Goal: Task Accomplishment & Management: Complete application form

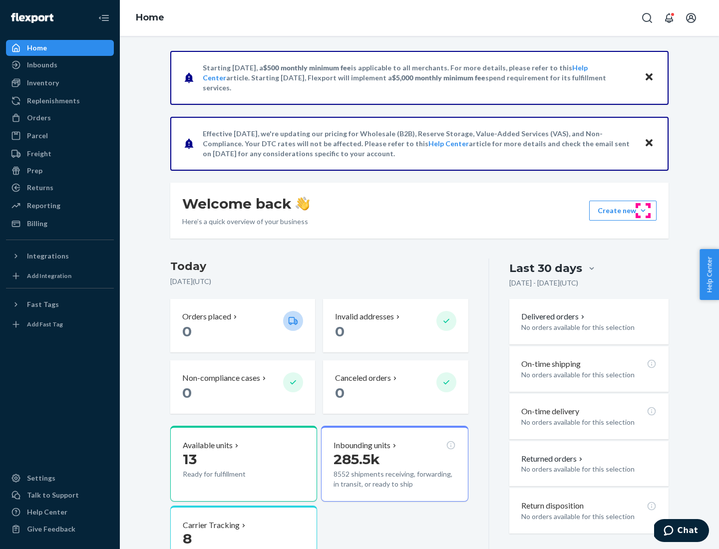
click at [643, 211] on button "Create new Create new inbound Create new order Create new product" at bounding box center [622, 211] width 67 height 20
click at [60, 65] on div "Inbounds" at bounding box center [60, 65] width 106 height 14
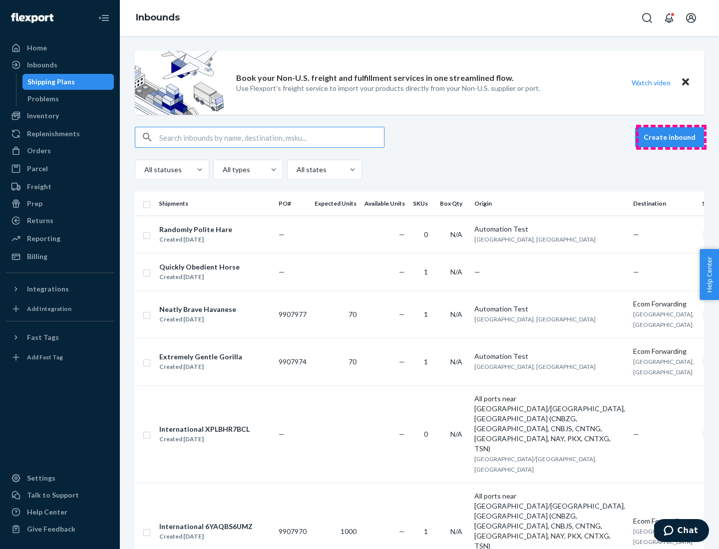
click at [671, 137] on button "Create inbound" at bounding box center [669, 137] width 69 height 20
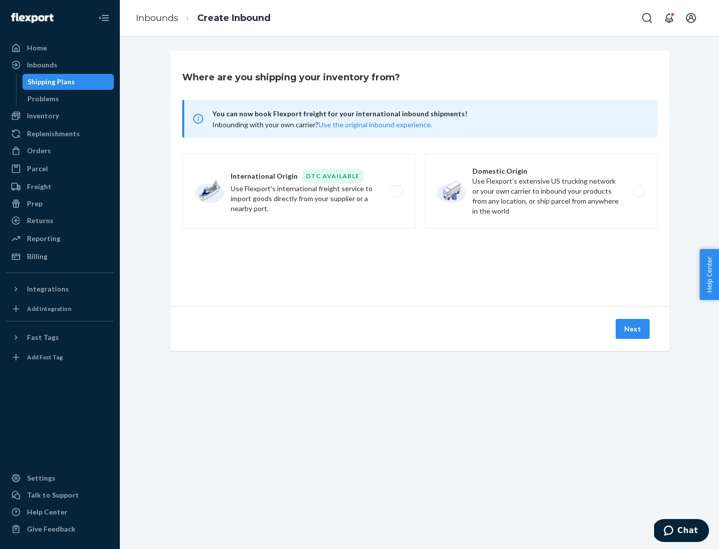
click at [540, 191] on label "Domestic Origin Use Flexport’s extensive US trucking network or your own carrie…" at bounding box center [541, 191] width 234 height 75
click at [638, 191] on input "Domestic Origin Use Flexport’s extensive US trucking network or your own carrie…" at bounding box center [641, 191] width 6 height 6
radio input "true"
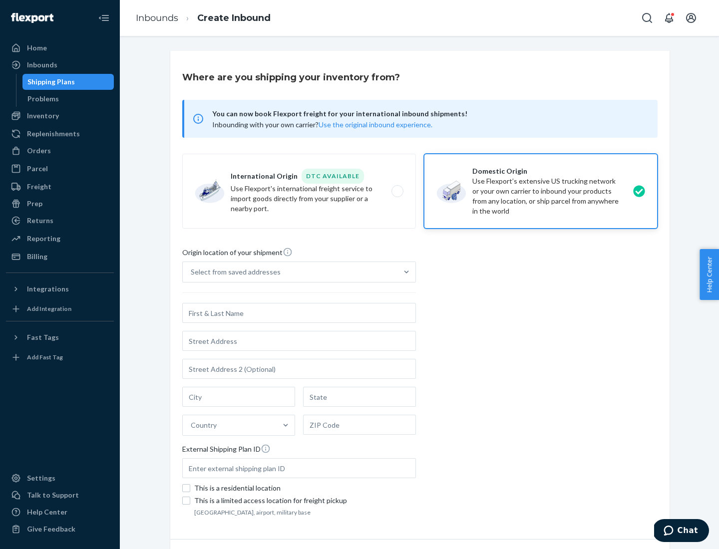
click at [290, 272] on div "Select from saved addresses" at bounding box center [290, 272] width 215 height 20
click at [192, 272] on input "Select from saved addresses" at bounding box center [191, 272] width 1 height 10
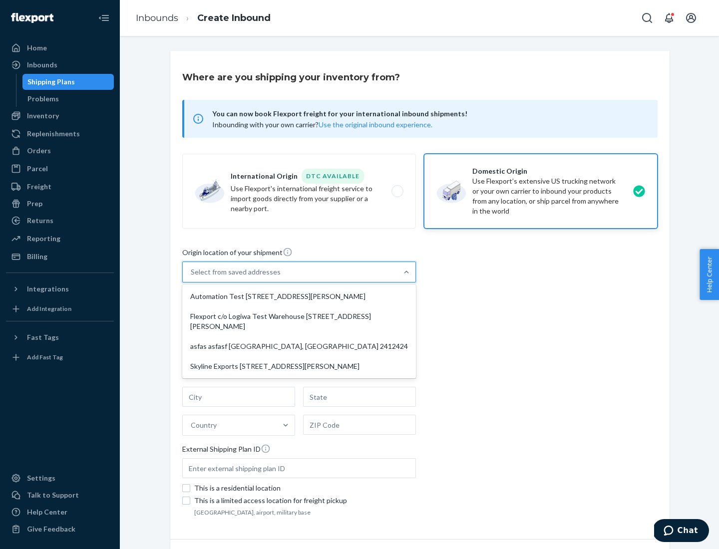
scroll to position [4, 0]
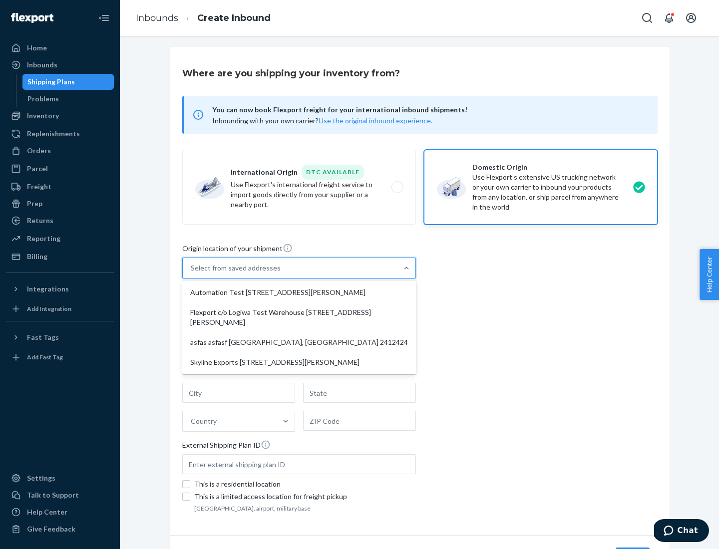
click at [299, 292] on div "Automation Test [STREET_ADDRESS][PERSON_NAME]" at bounding box center [299, 292] width 230 height 20
click at [192, 273] on input "option Automation Test [STREET_ADDRESS][PERSON_NAME] focused, 1 of 4. 4 results…" at bounding box center [191, 268] width 1 height 10
type input "Automation Test"
type input "9th Floor"
type input "[GEOGRAPHIC_DATA]"
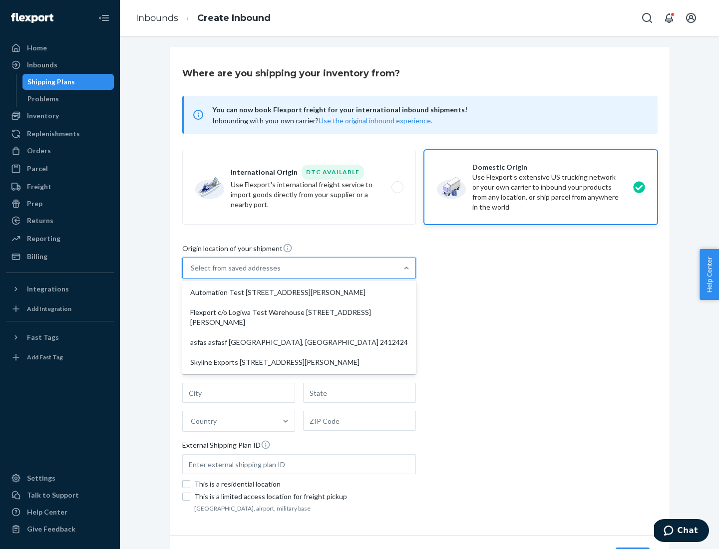
type input "CA"
type input "94104"
type input "[STREET_ADDRESS][PERSON_NAME]"
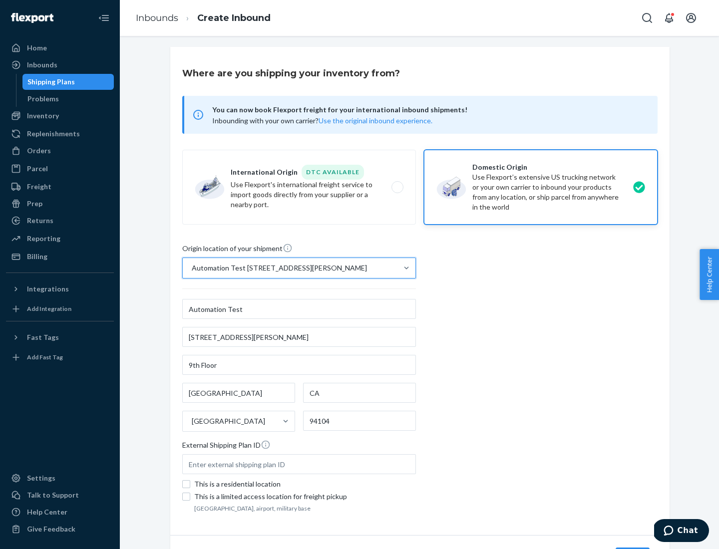
scroll to position [58, 0]
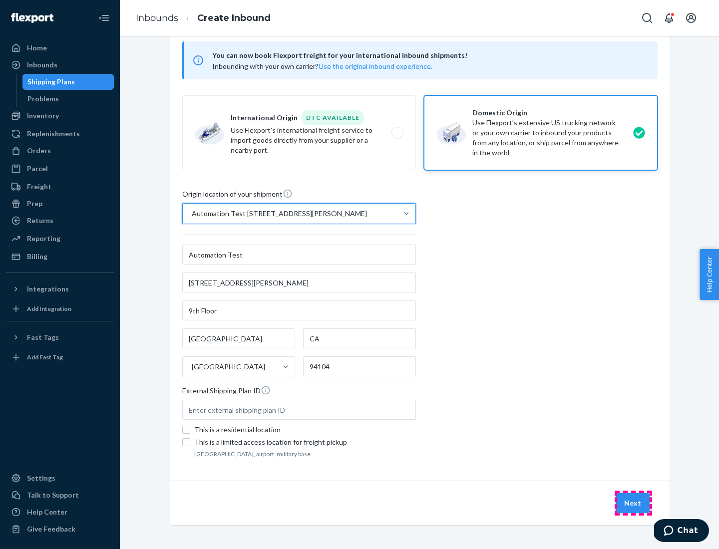
click at [633, 503] on button "Next" at bounding box center [632, 503] width 34 height 20
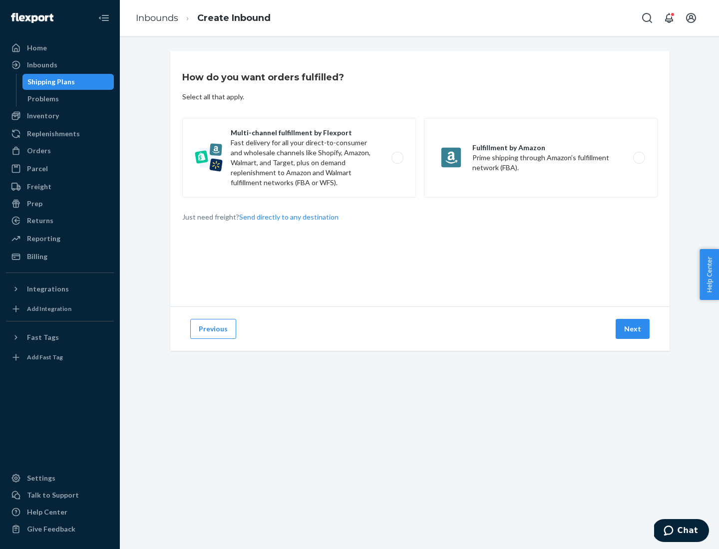
click at [299, 158] on label "Multi-channel fulfillment by Flexport Fast delivery for all your direct-to-cons…" at bounding box center [299, 158] width 234 height 80
click at [397, 158] on input "Multi-channel fulfillment by Flexport Fast delivery for all your direct-to-cons…" at bounding box center [400, 158] width 6 height 6
radio input "true"
click at [633, 329] on button "Next" at bounding box center [632, 329] width 34 height 20
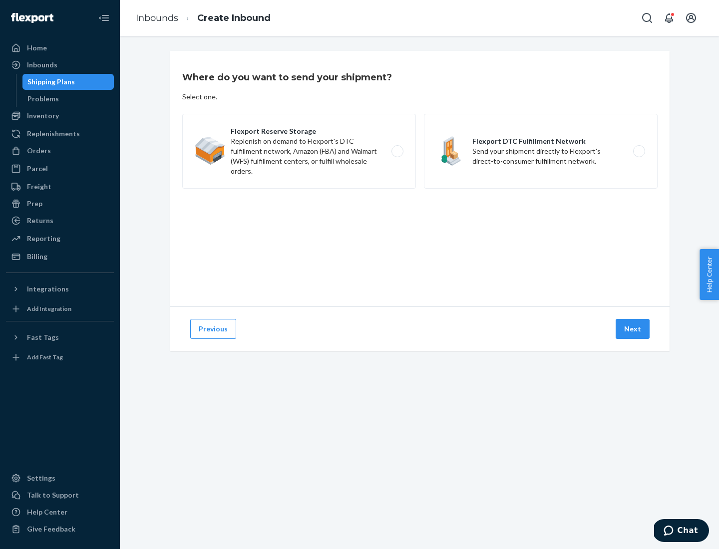
click at [540, 151] on label "Flexport DTC Fulfillment Network Send your shipment directly to Flexport's dire…" at bounding box center [541, 151] width 234 height 75
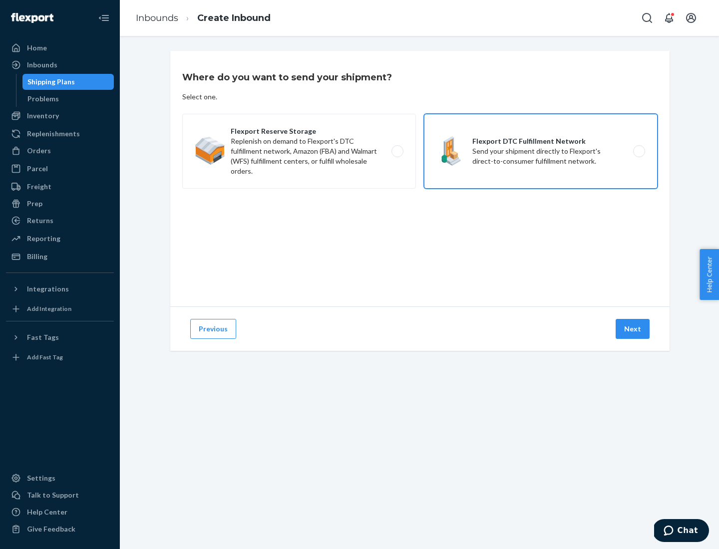
click at [638, 151] on input "Flexport DTC Fulfillment Network Send your shipment directly to Flexport's dire…" at bounding box center [641, 151] width 6 height 6
radio input "true"
click at [633, 329] on button "Next" at bounding box center [632, 329] width 34 height 20
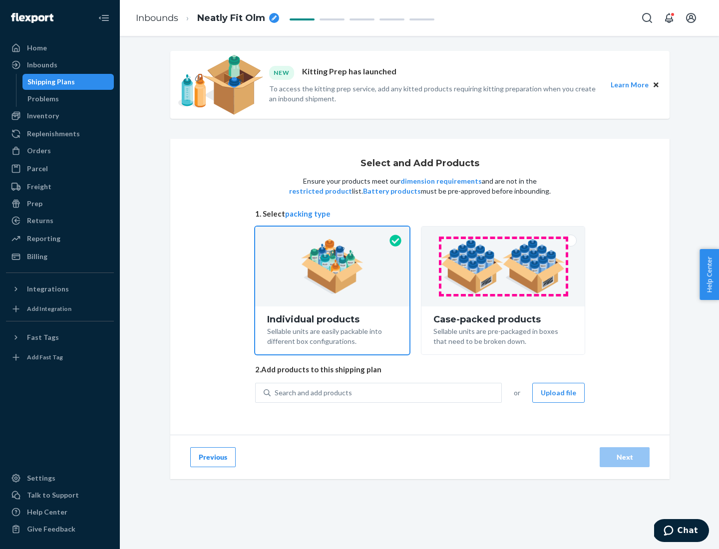
click at [503, 266] on img at bounding box center [503, 266] width 124 height 55
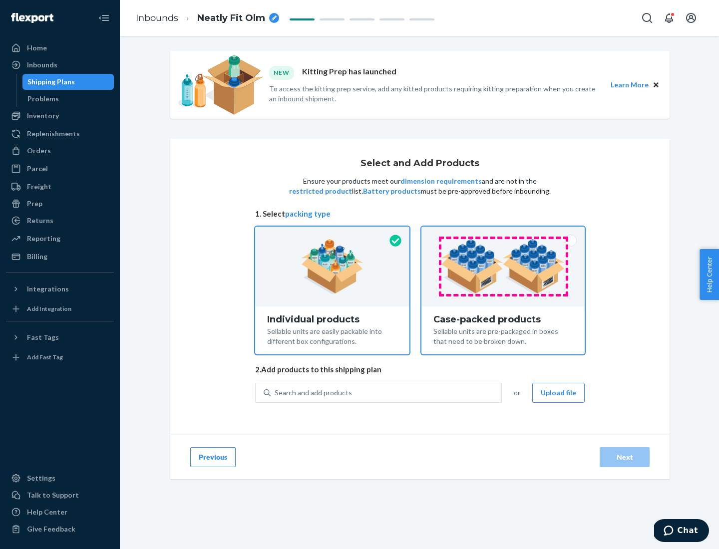
click at [503, 233] on input "Case-packed products Sellable units are pre-packaged in boxes that need to be b…" at bounding box center [503, 230] width 6 height 6
radio input "true"
radio input "false"
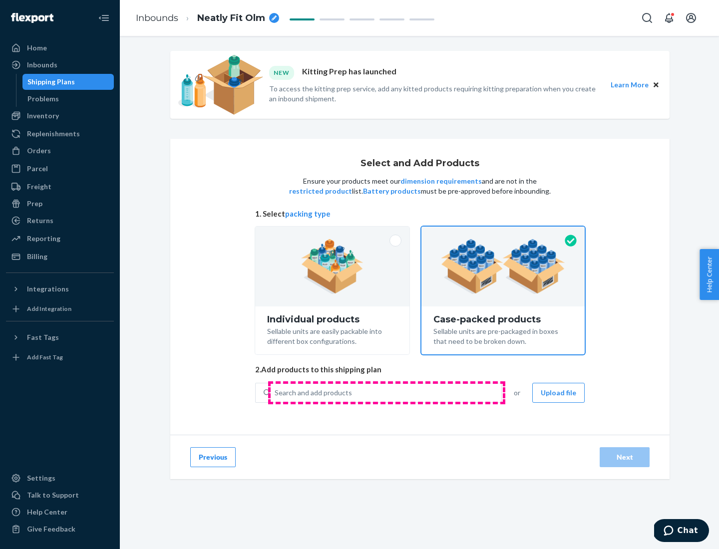
click at [386, 392] on div "Search and add products" at bounding box center [385, 393] width 231 height 18
click at [275, 392] on input "Search and add products" at bounding box center [274, 393] width 1 height 10
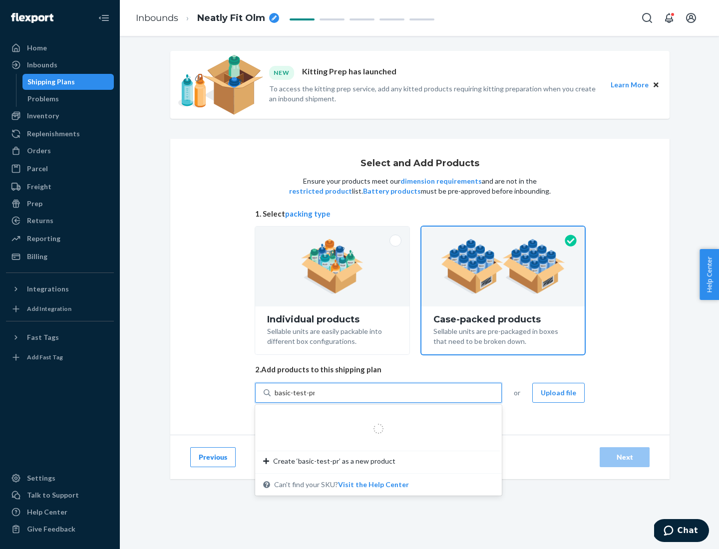
type input "basic-test-product-1"
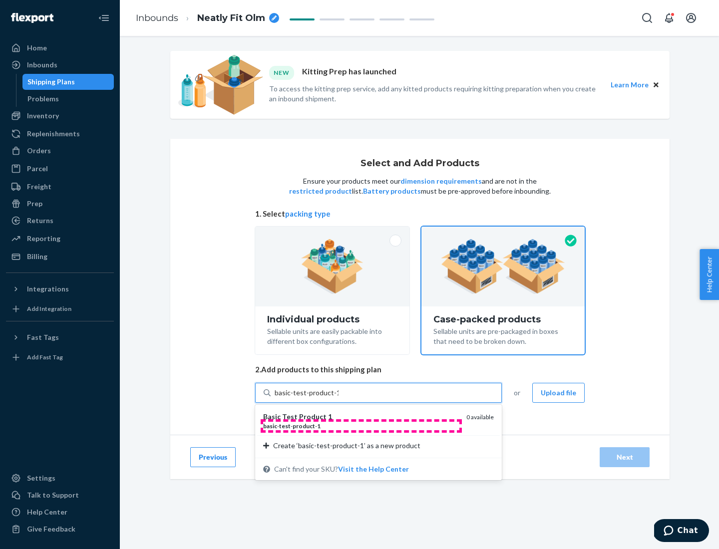
click at [361, 426] on div "basic - test - product - 1" at bounding box center [360, 426] width 195 height 8
click at [338, 398] on input "basic-test-product-1" at bounding box center [306, 393] width 64 height 10
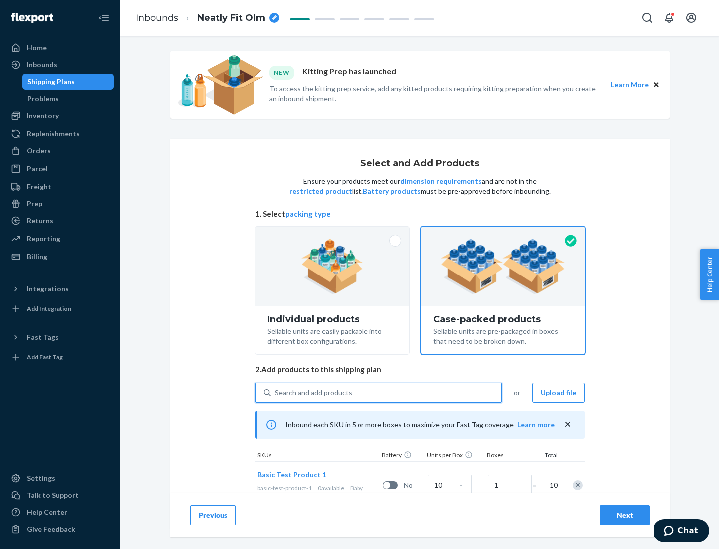
scroll to position [36, 0]
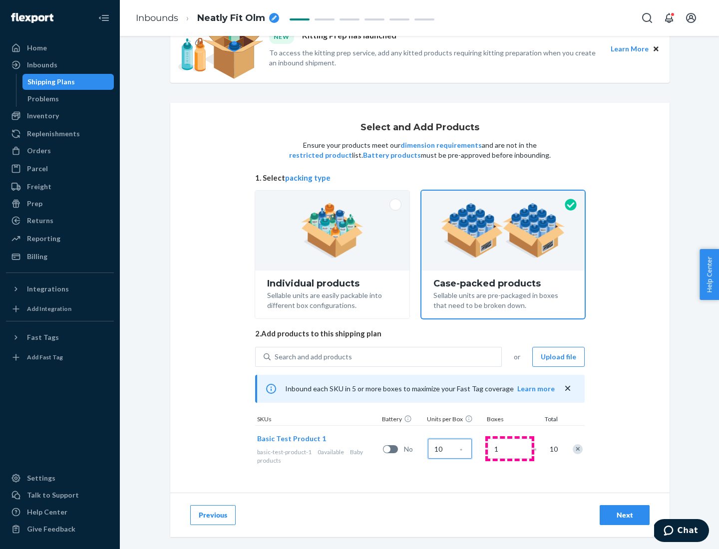
type input "10"
type input "7"
click at [624, 515] on div "Next" at bounding box center [624, 515] width 33 height 10
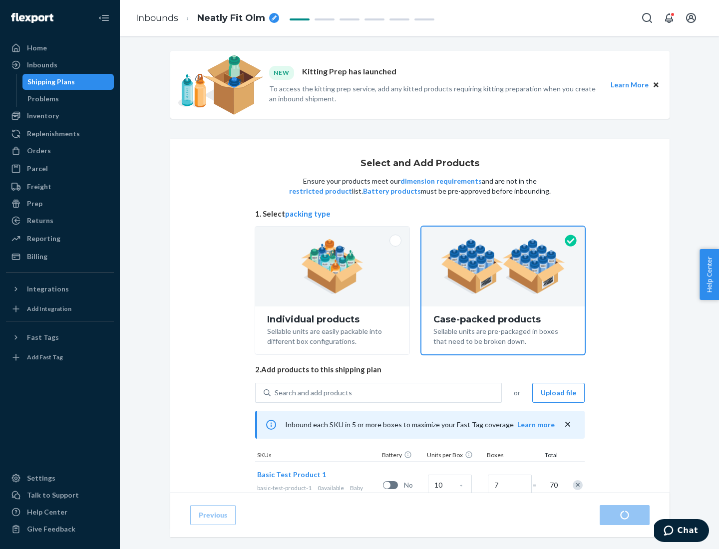
radio input "true"
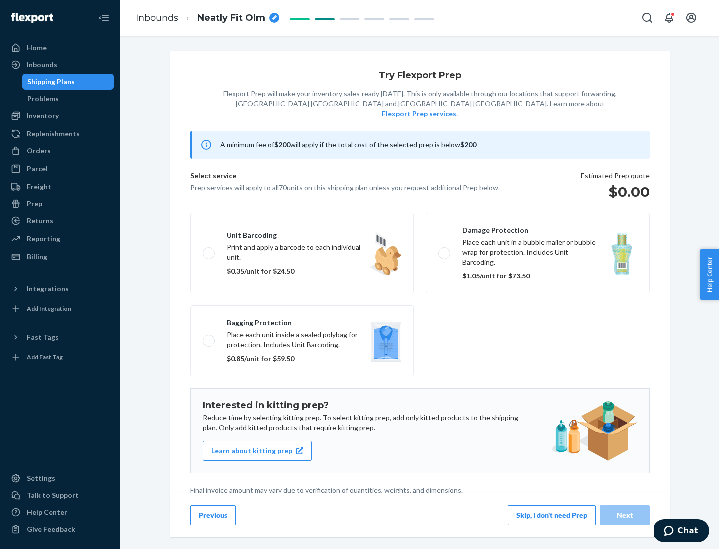
scroll to position [2, 0]
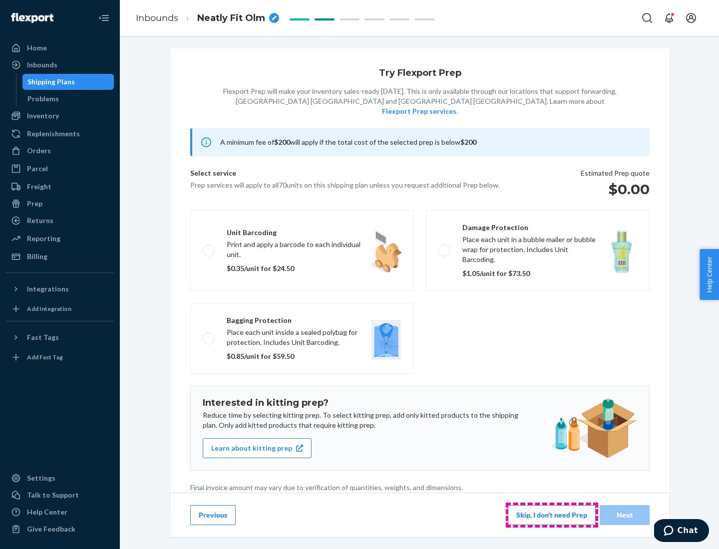
click at [551, 515] on button "Skip, I don't need Prep" at bounding box center [552, 515] width 88 height 20
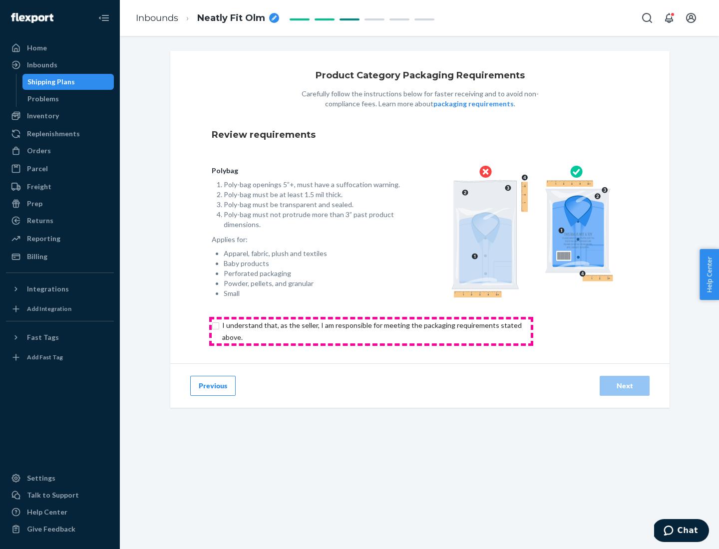
click at [371, 331] on input "checkbox" at bounding box center [378, 331] width 332 height 24
checkbox input "true"
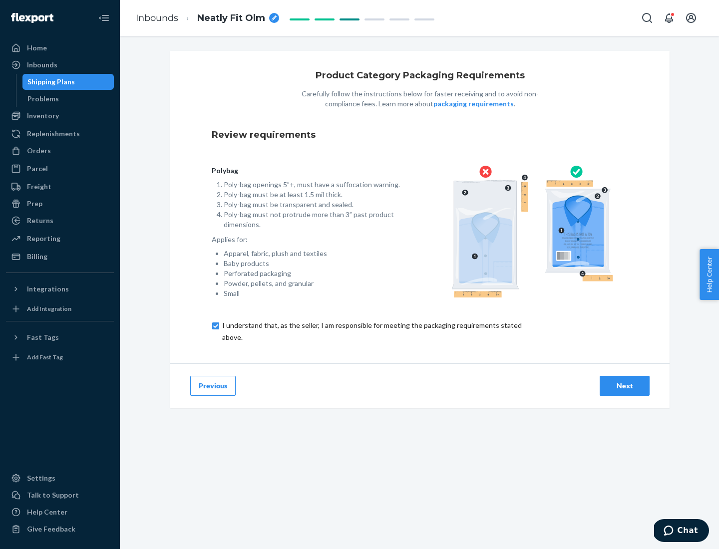
click at [624, 385] on div "Next" at bounding box center [624, 386] width 33 height 10
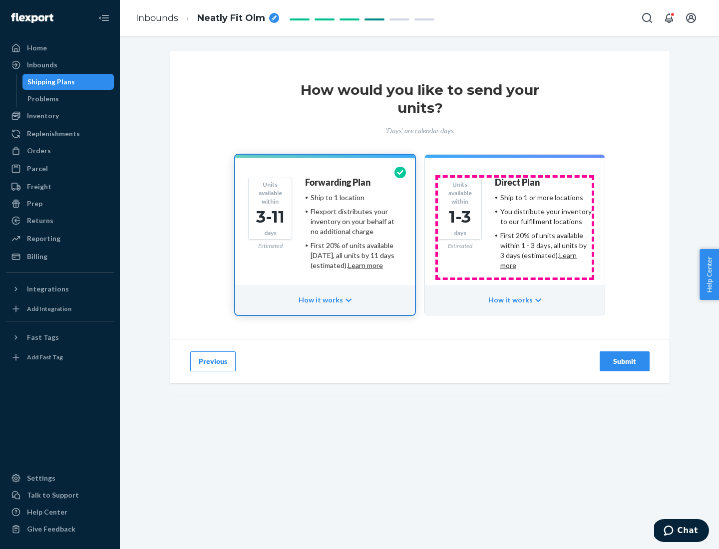
click at [515, 228] on ul "Ship to 1 or more locations You distribute your inventory to our fulfillment lo…" at bounding box center [543, 232] width 97 height 78
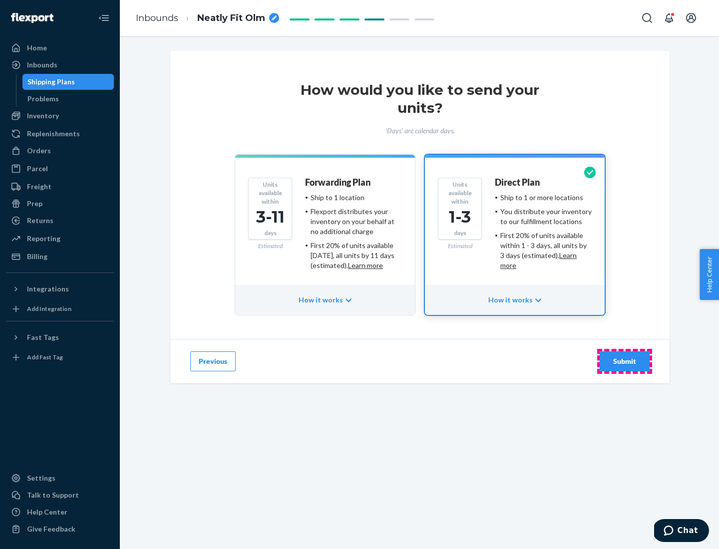
click at [624, 361] on div "Submit" at bounding box center [624, 361] width 33 height 10
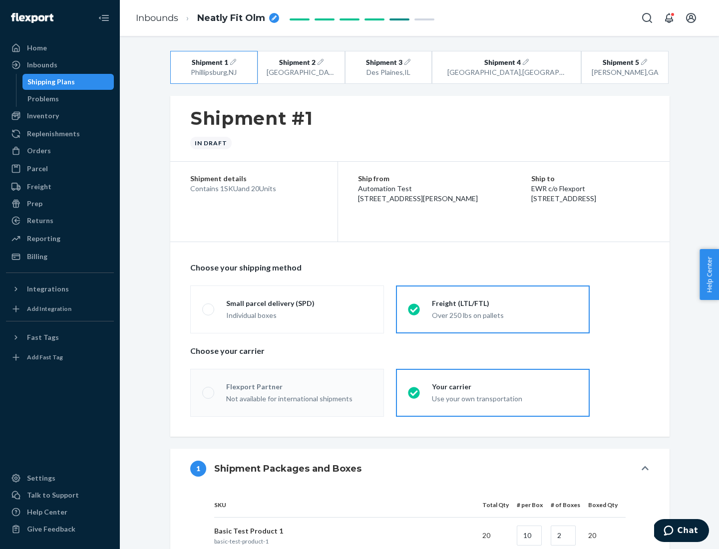
radio input "true"
radio input "false"
radio input "true"
radio input "false"
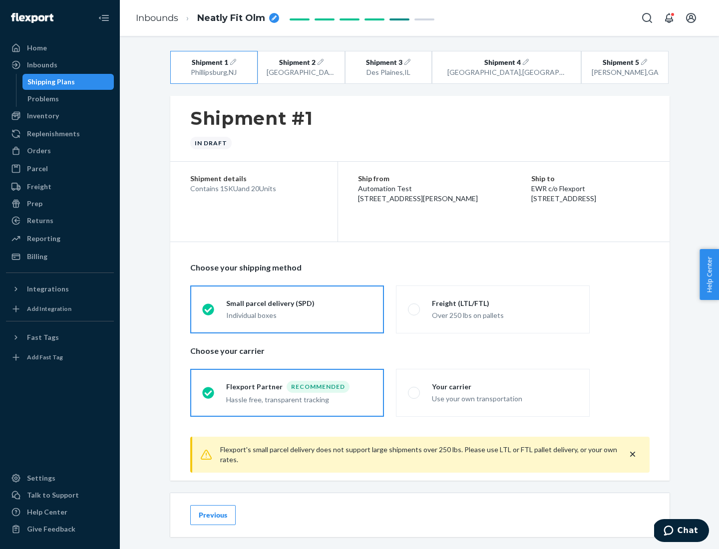
scroll to position [11, 0]
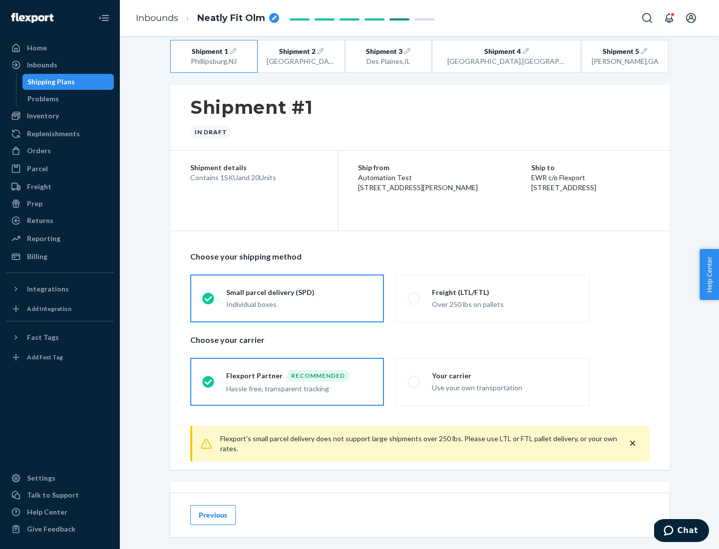
click at [505, 292] on div "Freight (LTL/FTL)" at bounding box center [505, 292] width 146 height 10
click at [414, 295] on input "Freight (LTL/FTL) Over 250 lbs on pallets" at bounding box center [411, 298] width 6 height 6
radio input "true"
radio input "false"
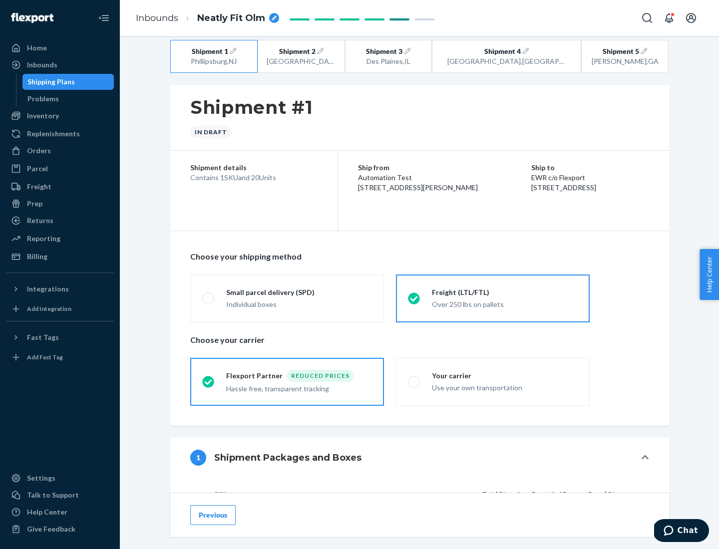
scroll to position [94, 0]
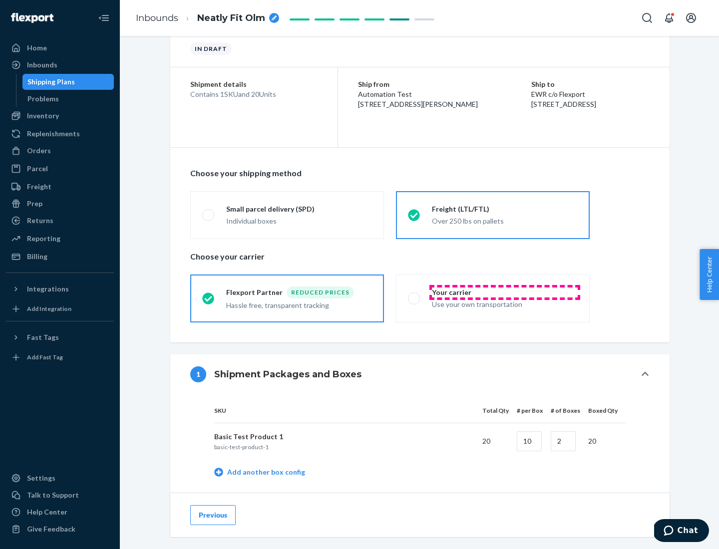
click at [505, 292] on div "Your carrier" at bounding box center [505, 292] width 146 height 10
click at [414, 295] on input "Your carrier Use your own transportation" at bounding box center [411, 298] width 6 height 6
radio input "true"
radio input "false"
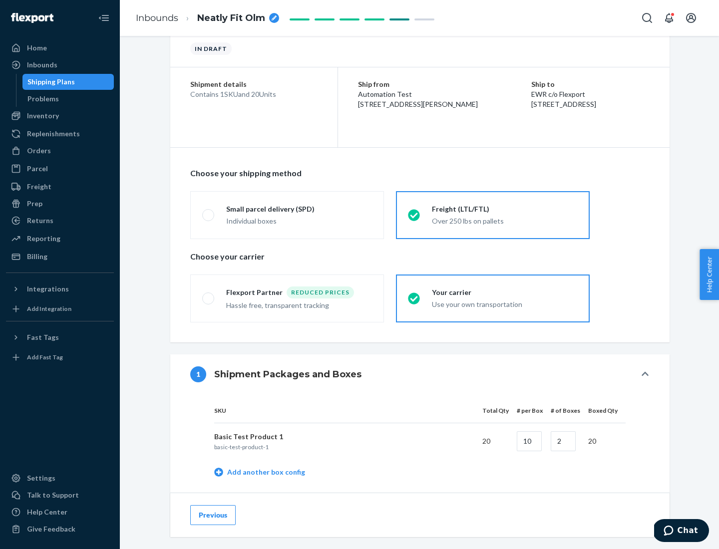
scroll to position [315, 0]
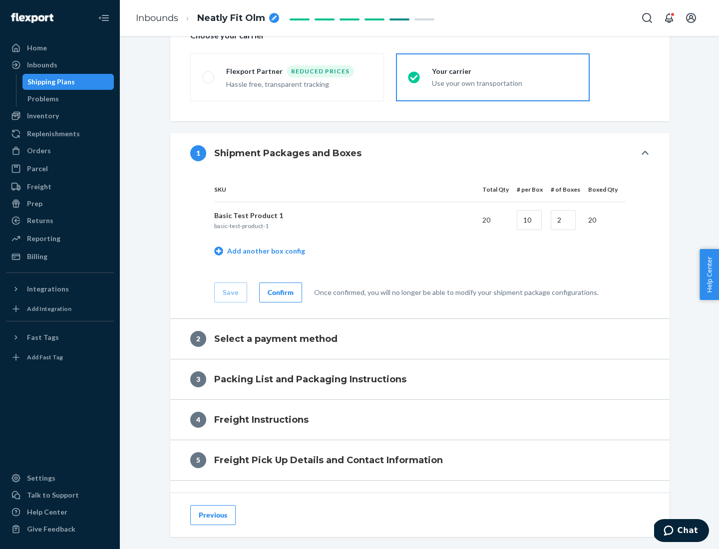
click at [279, 292] on div "Confirm" at bounding box center [280, 292] width 26 height 10
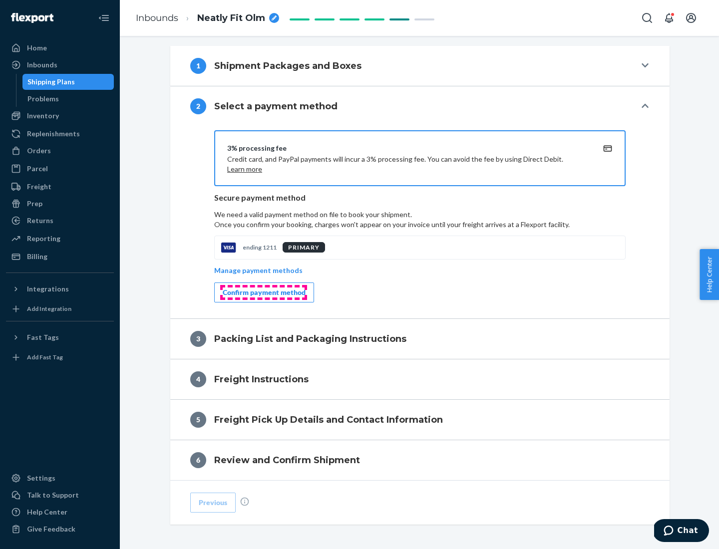
click at [263, 292] on div "Confirm payment method" at bounding box center [264, 292] width 83 height 10
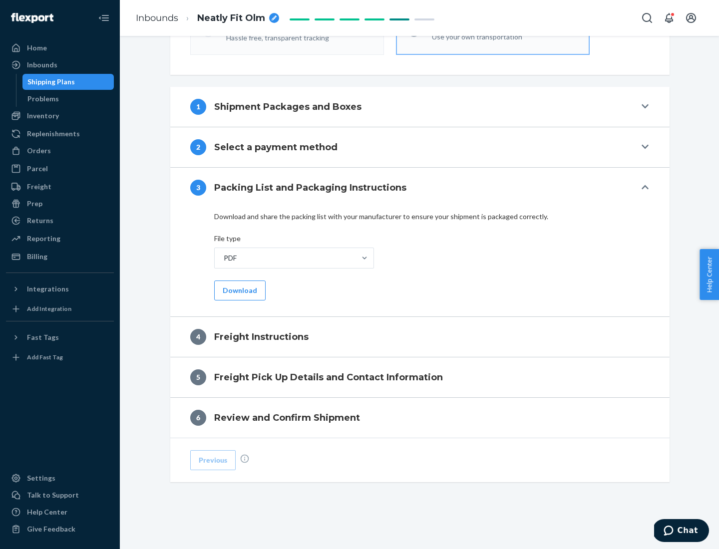
scroll to position [360, 0]
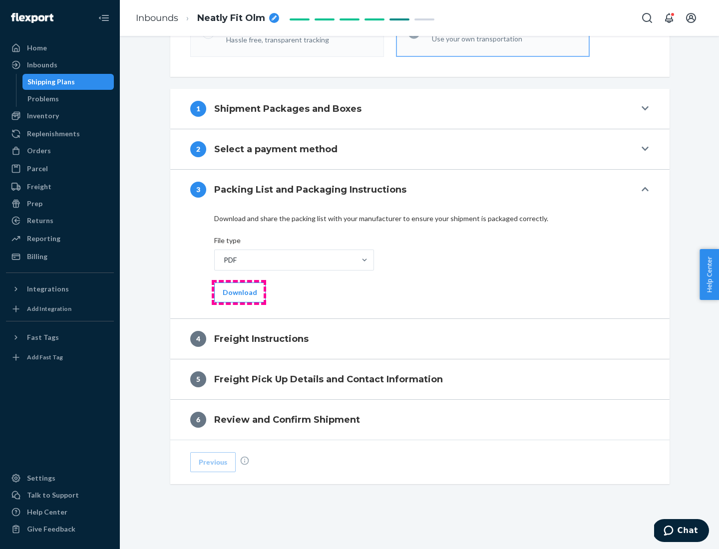
click at [239, 292] on button "Download" at bounding box center [239, 292] width 51 height 20
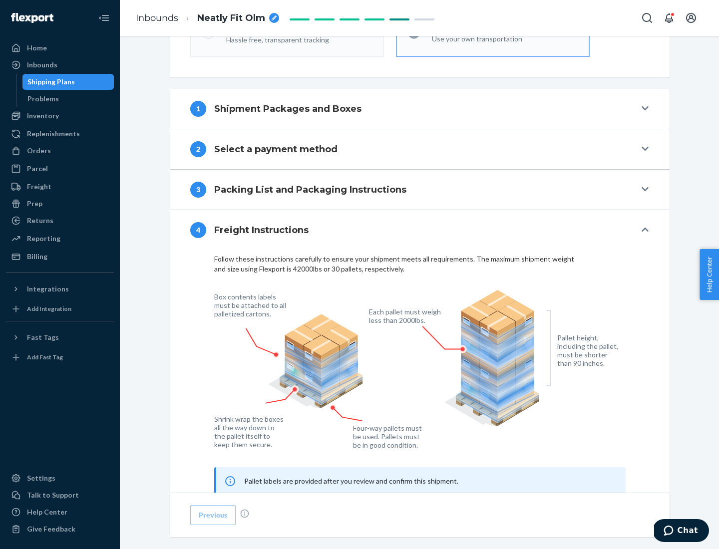
scroll to position [603, 0]
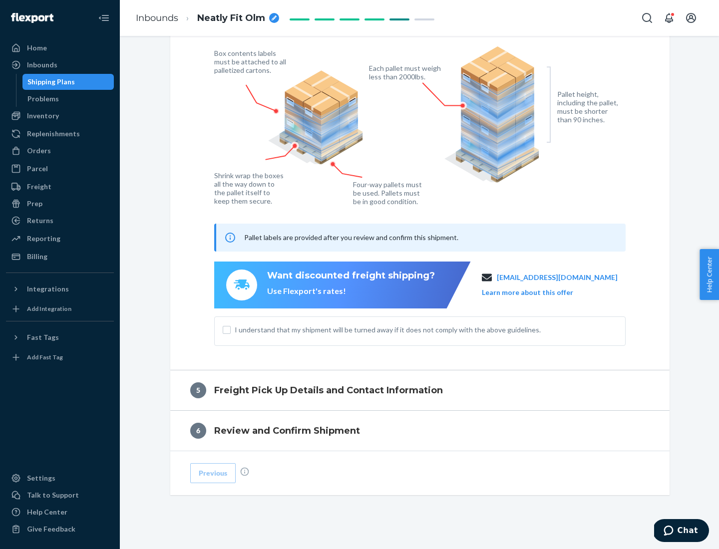
click at [539, 292] on button "Learn more about this offer" at bounding box center [527, 292] width 91 height 10
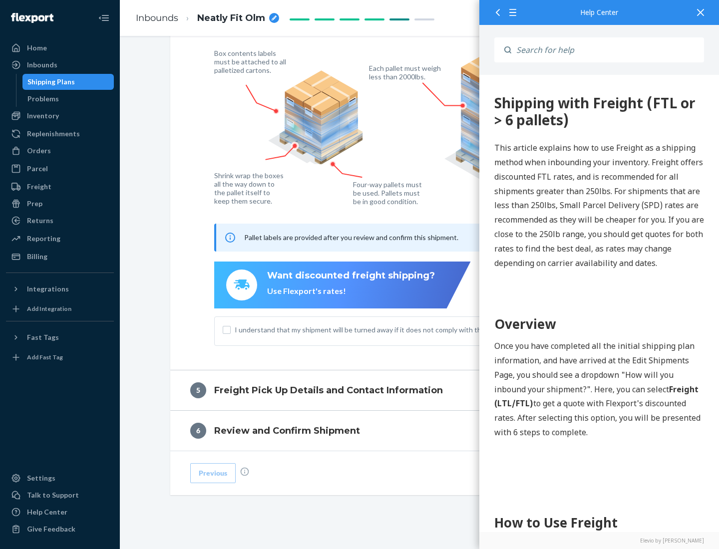
scroll to position [0, 0]
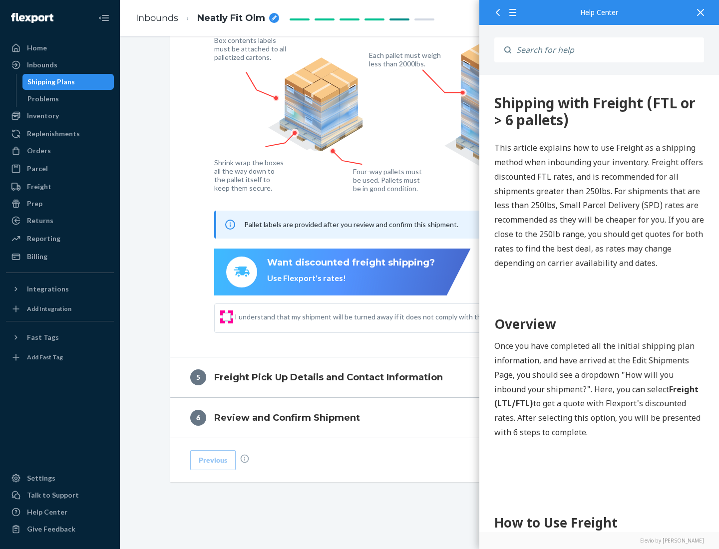
click at [227, 316] on input "I understand that my shipment will be turned away if it does not comply with th…" at bounding box center [227, 317] width 8 height 8
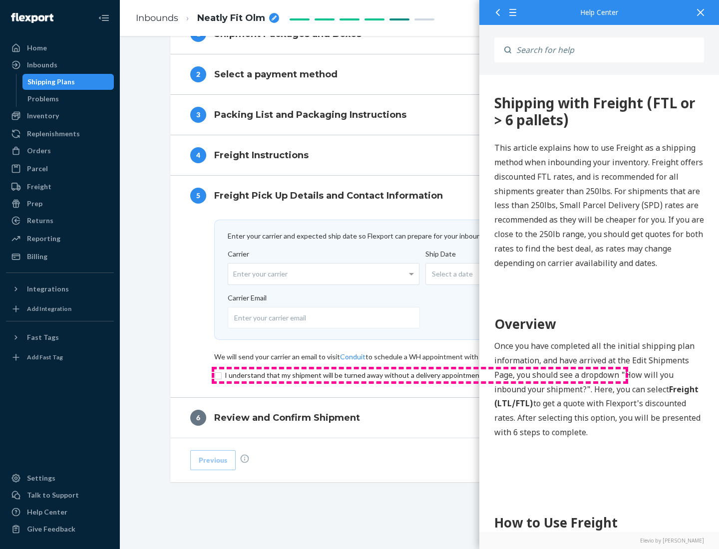
click at [420, 375] on input "checkbox" at bounding box center [419, 375] width 411 height 12
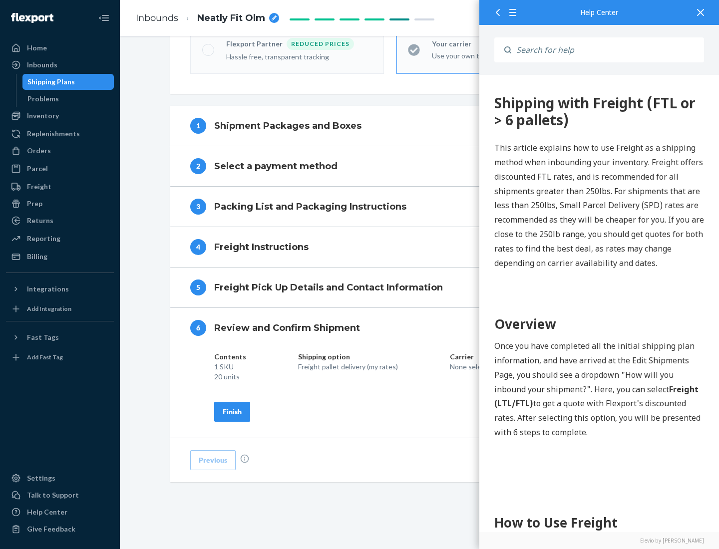
scroll to position [343, 0]
click at [232, 411] on div "Finish" at bounding box center [232, 412] width 19 height 10
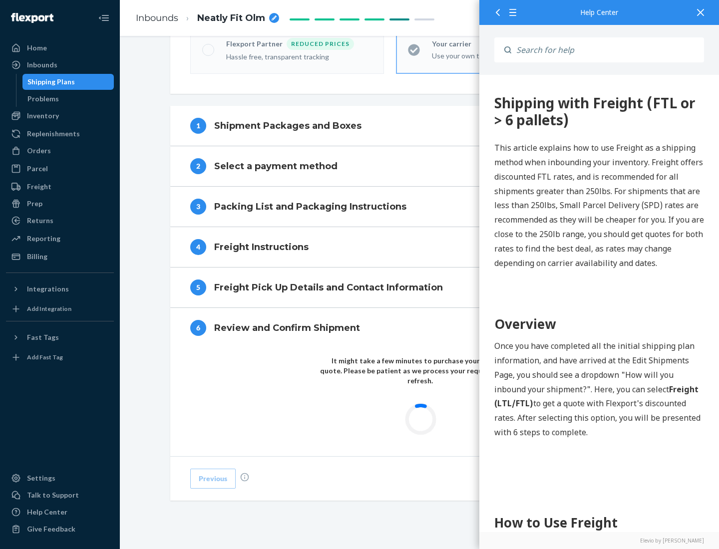
scroll to position [293, 0]
